Goal: Task Accomplishment & Management: Manage account settings

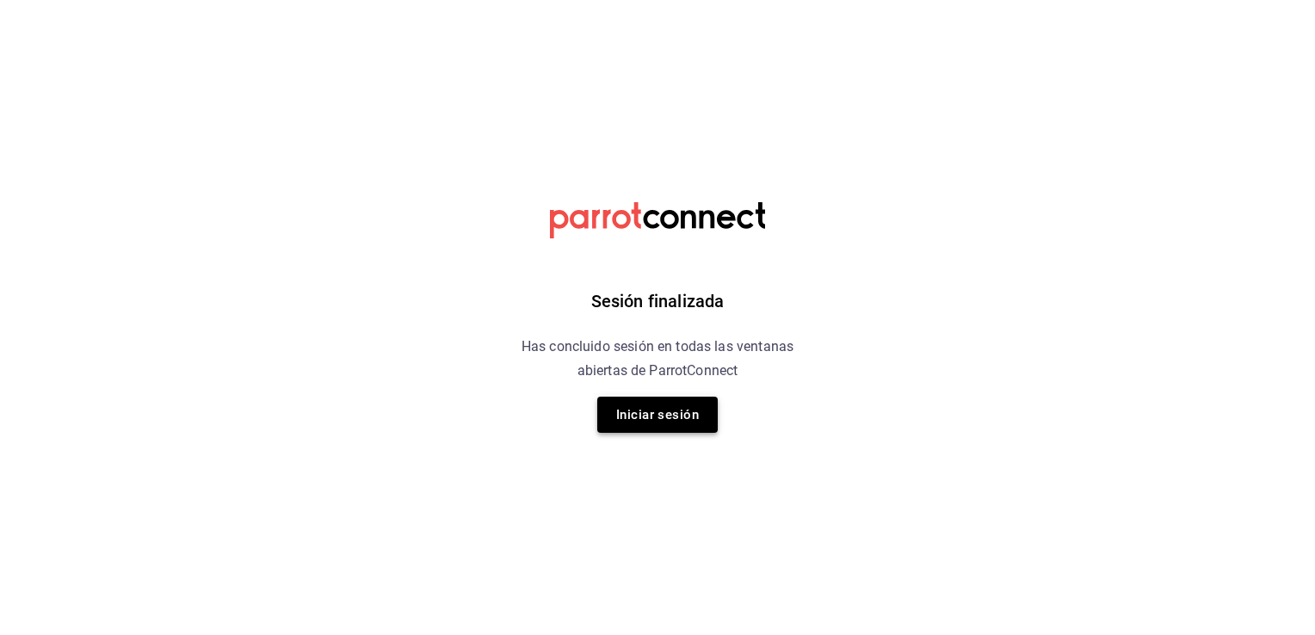
click at [692, 422] on button "Iniciar sesión" at bounding box center [657, 415] width 120 height 36
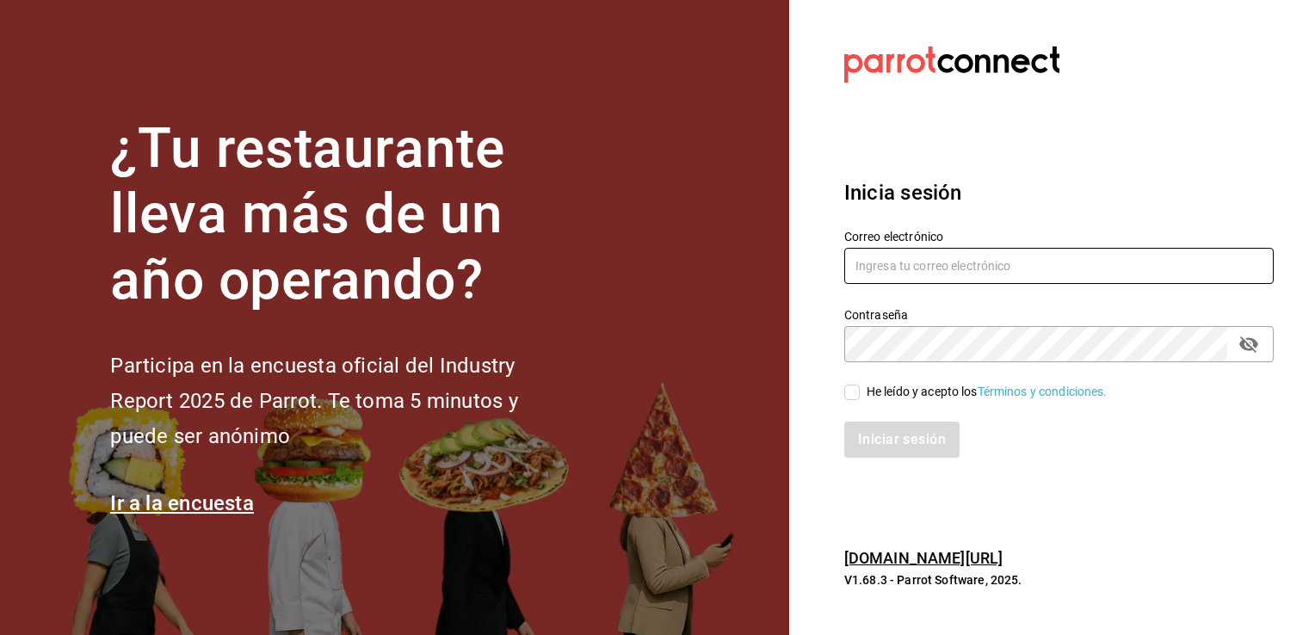
type input "cgl5644186393@gmail.com"
click at [848, 404] on div "Iniciar sesión" at bounding box center [1048, 429] width 450 height 57
click at [849, 396] on input "He leído y acepto los Términos y condiciones." at bounding box center [851, 392] width 15 height 15
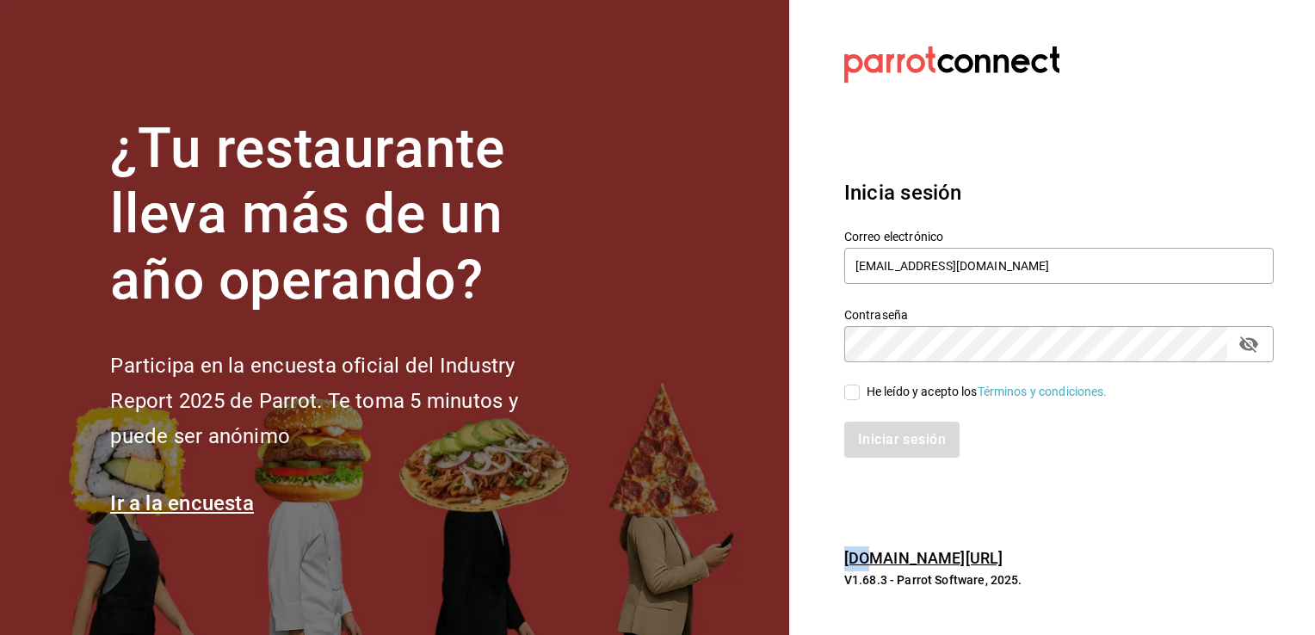
checkbox input "true"
click at [909, 451] on button "Iniciar sesión" at bounding box center [902, 440] width 117 height 36
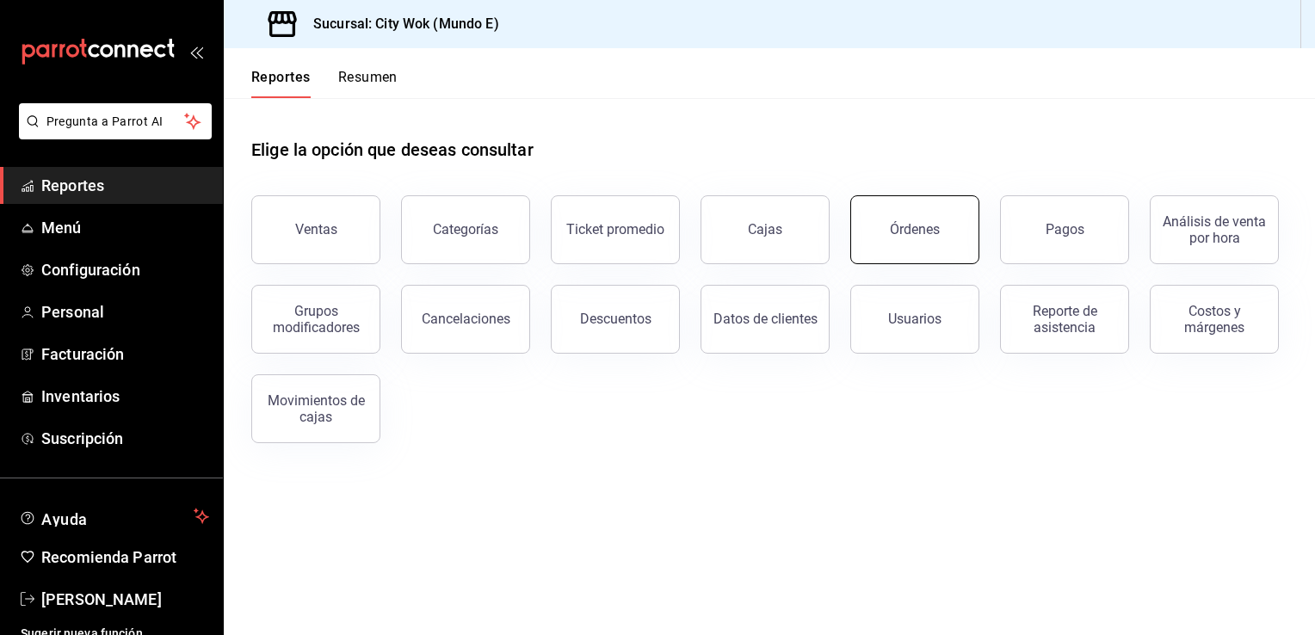
click at [899, 230] on div "Órdenes" at bounding box center [915, 229] width 50 height 16
click at [921, 227] on div "Órdenes" at bounding box center [915, 229] width 50 height 16
